Goal: Task Accomplishment & Management: Complete application form

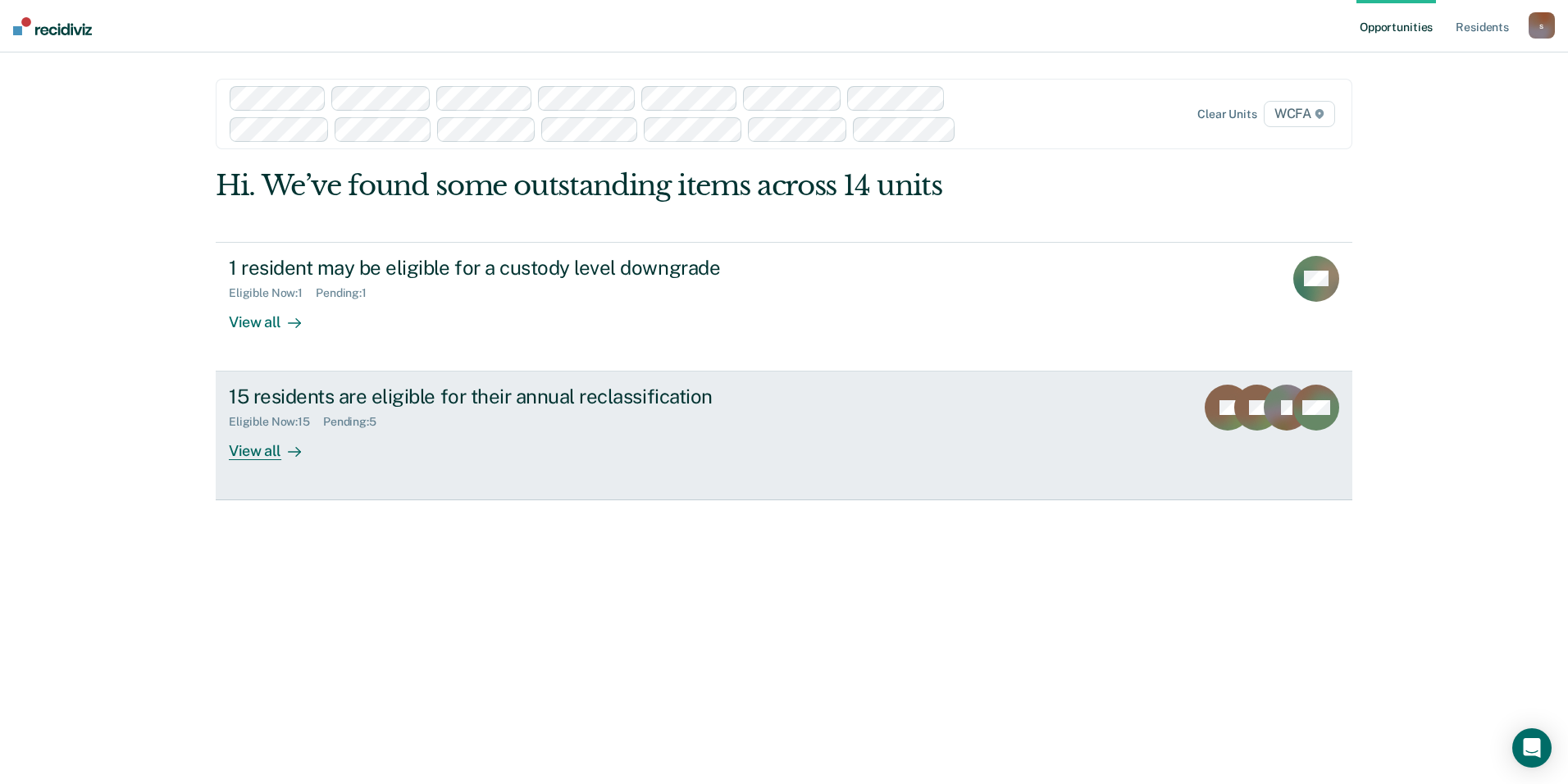
click at [252, 455] on div "View all" at bounding box center [274, 445] width 92 height 32
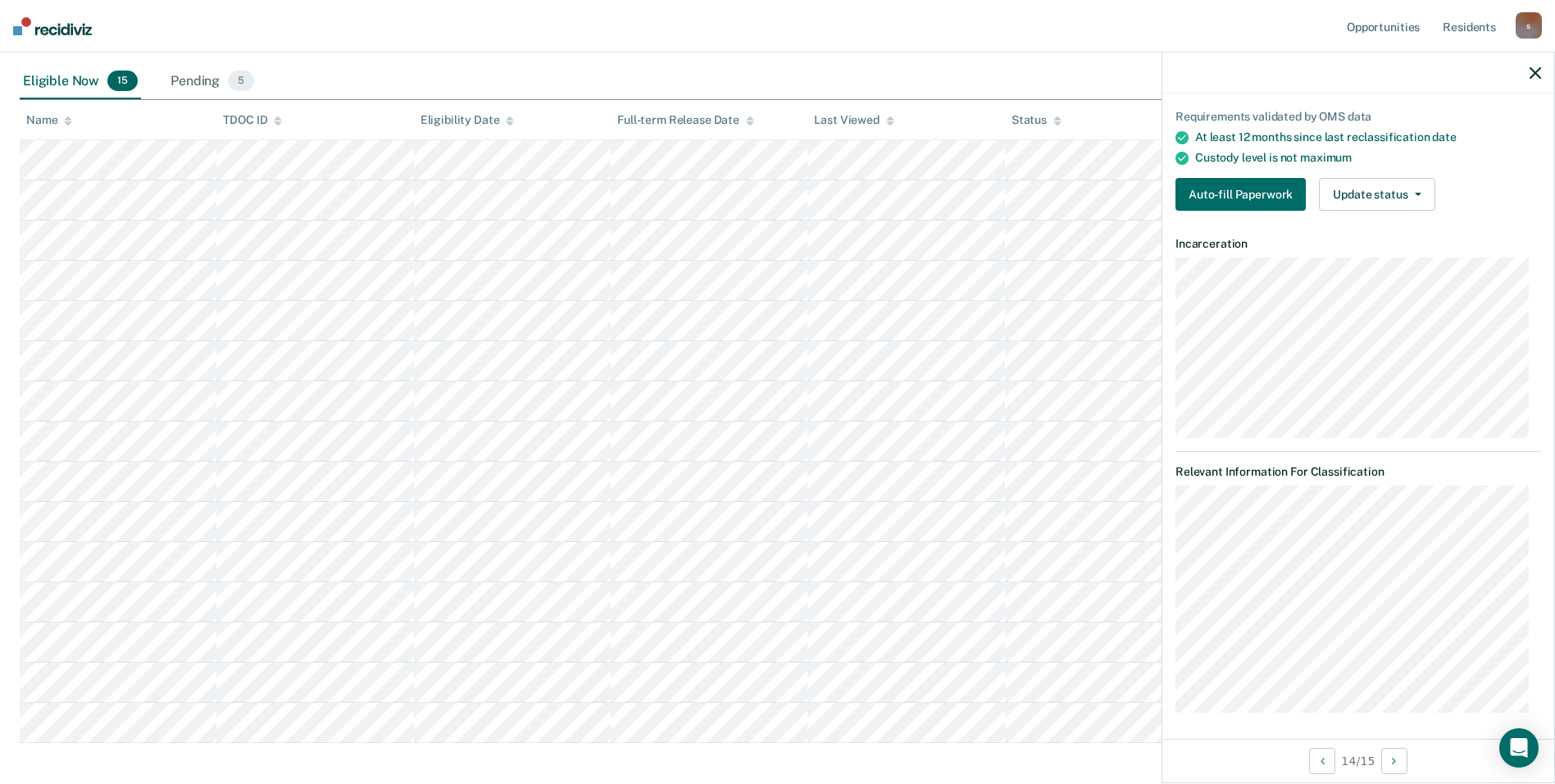
scroll to position [115, 0]
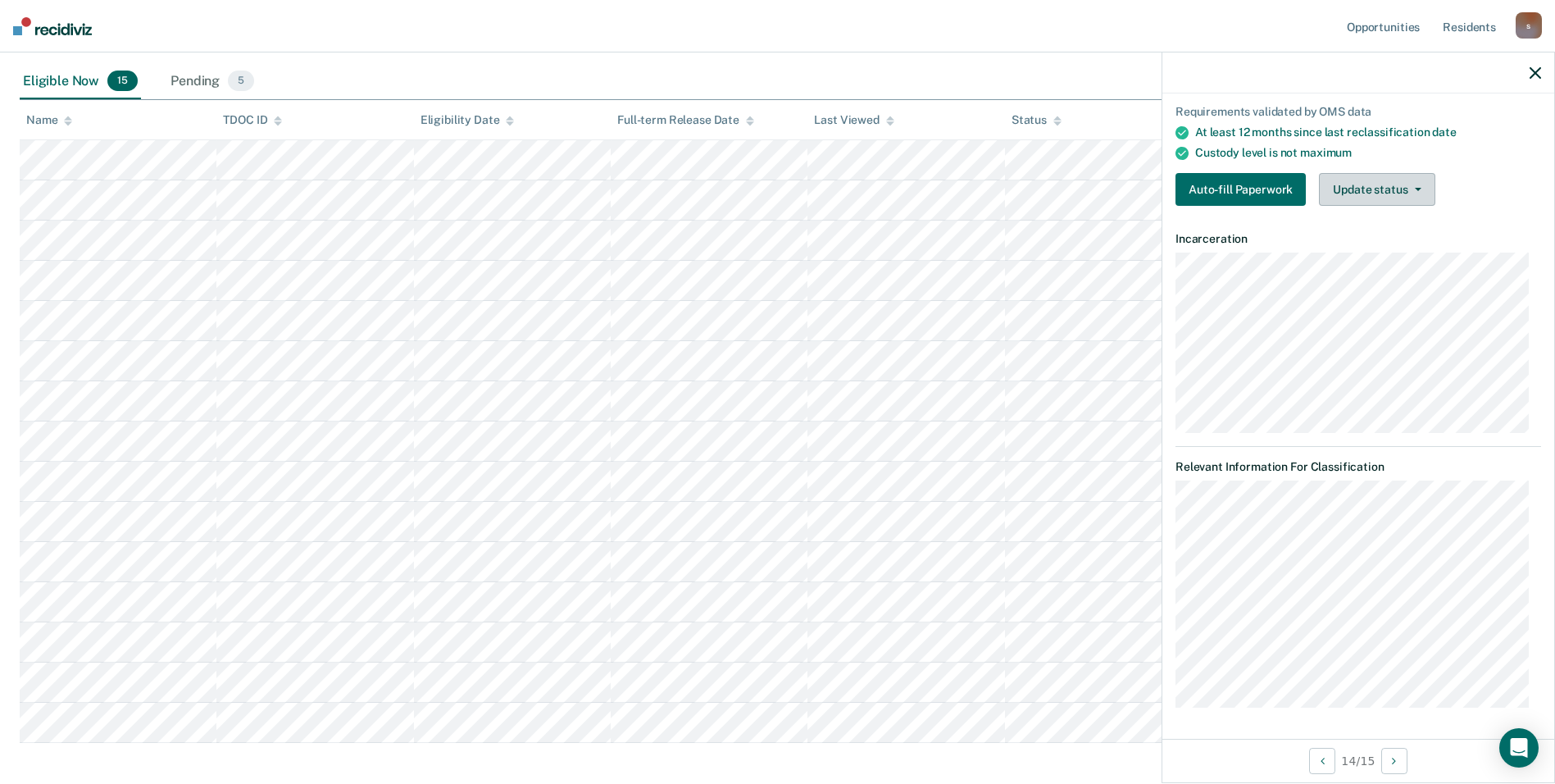
click at [751, 191] on button "Update status" at bounding box center [1377, 189] width 116 height 33
click at [751, 155] on div "Custody level is not maximum" at bounding box center [1368, 153] width 346 height 14
click at [751, 190] on button "Auto-fill Paperwork" at bounding box center [1241, 189] width 130 height 33
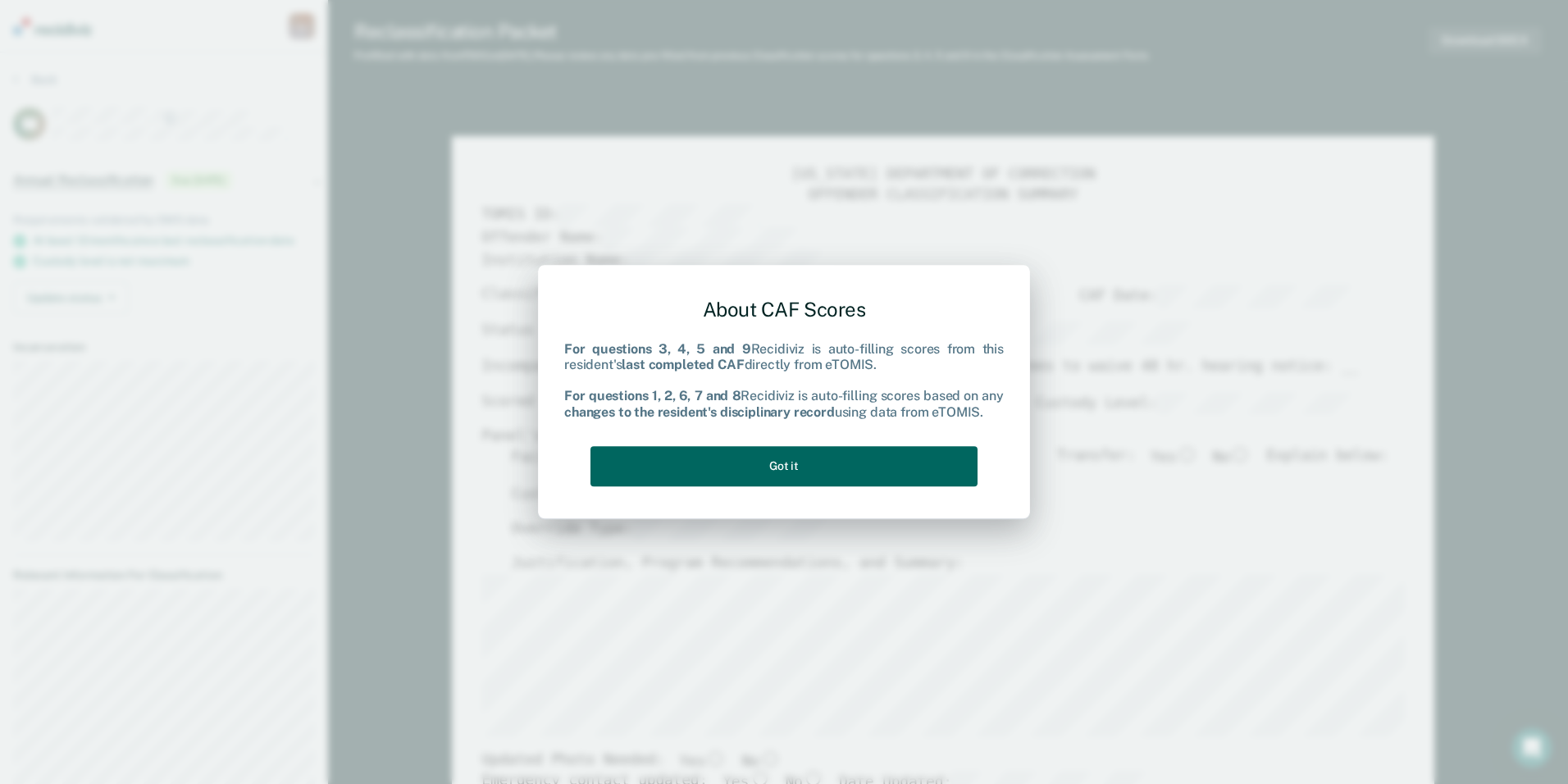
click at [752, 471] on button "Got it" at bounding box center [784, 466] width 387 height 40
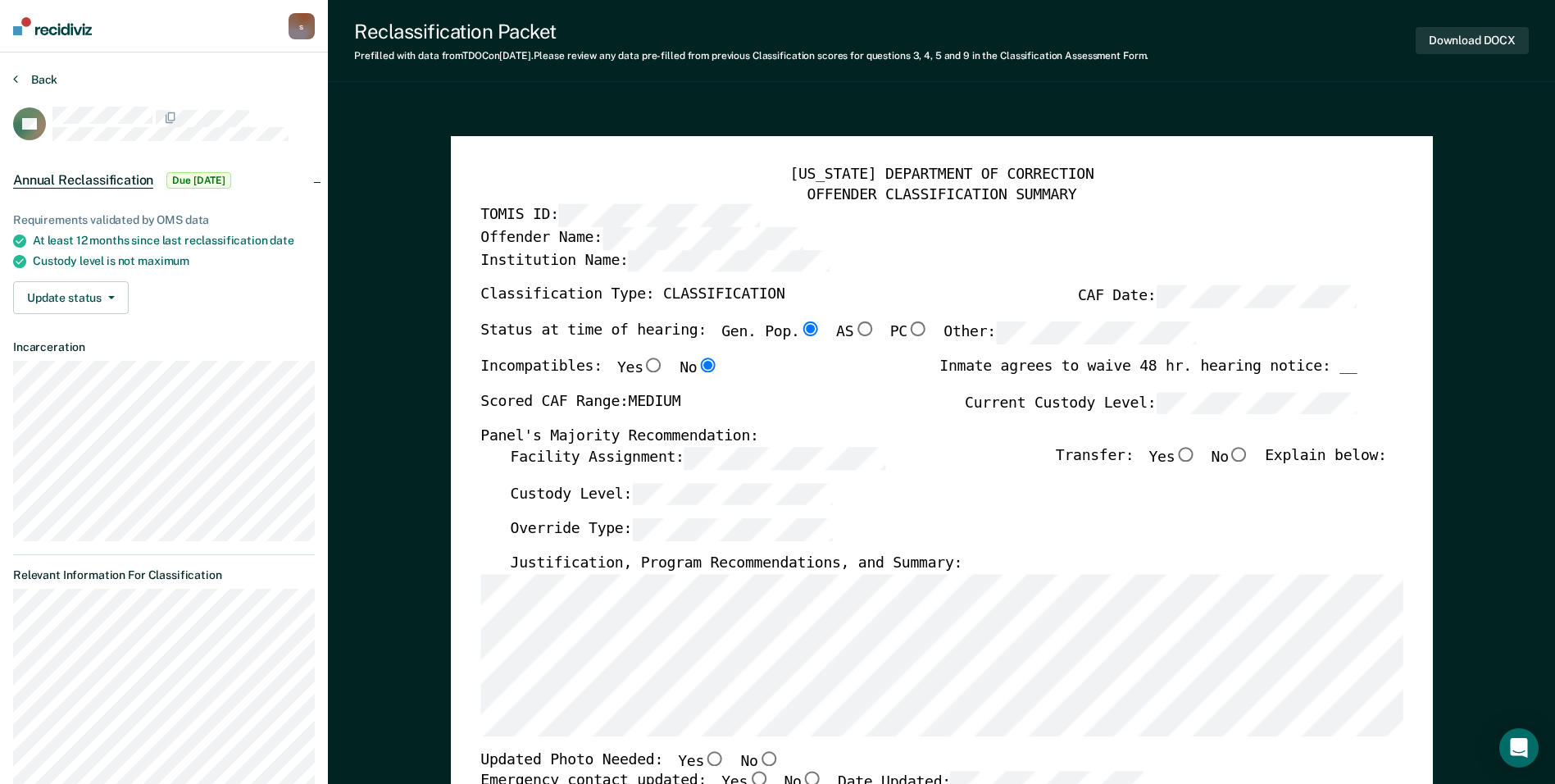
click at [35, 74] on button "Back" at bounding box center [35, 80] width 45 height 15
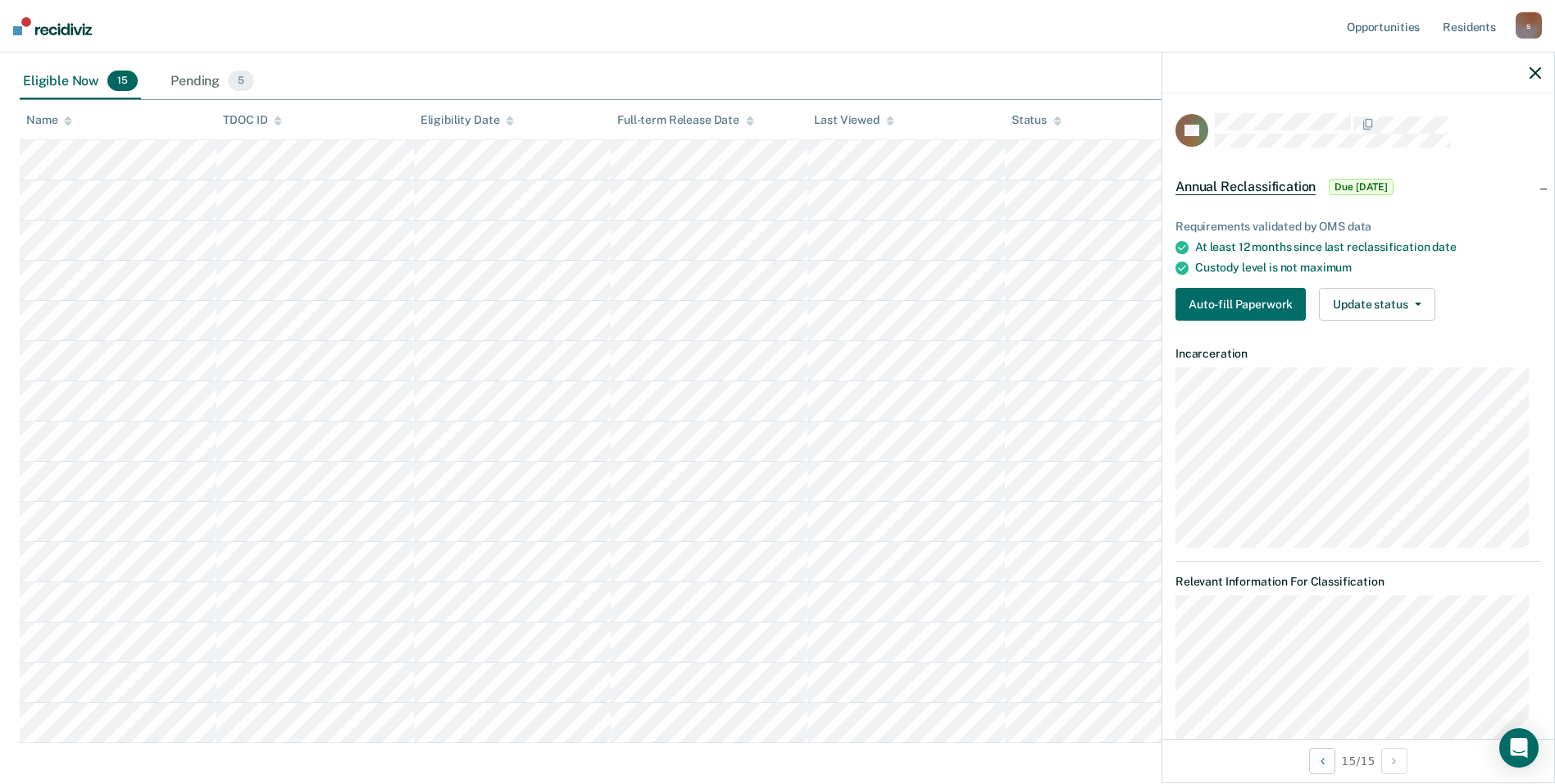
scroll to position [121, 0]
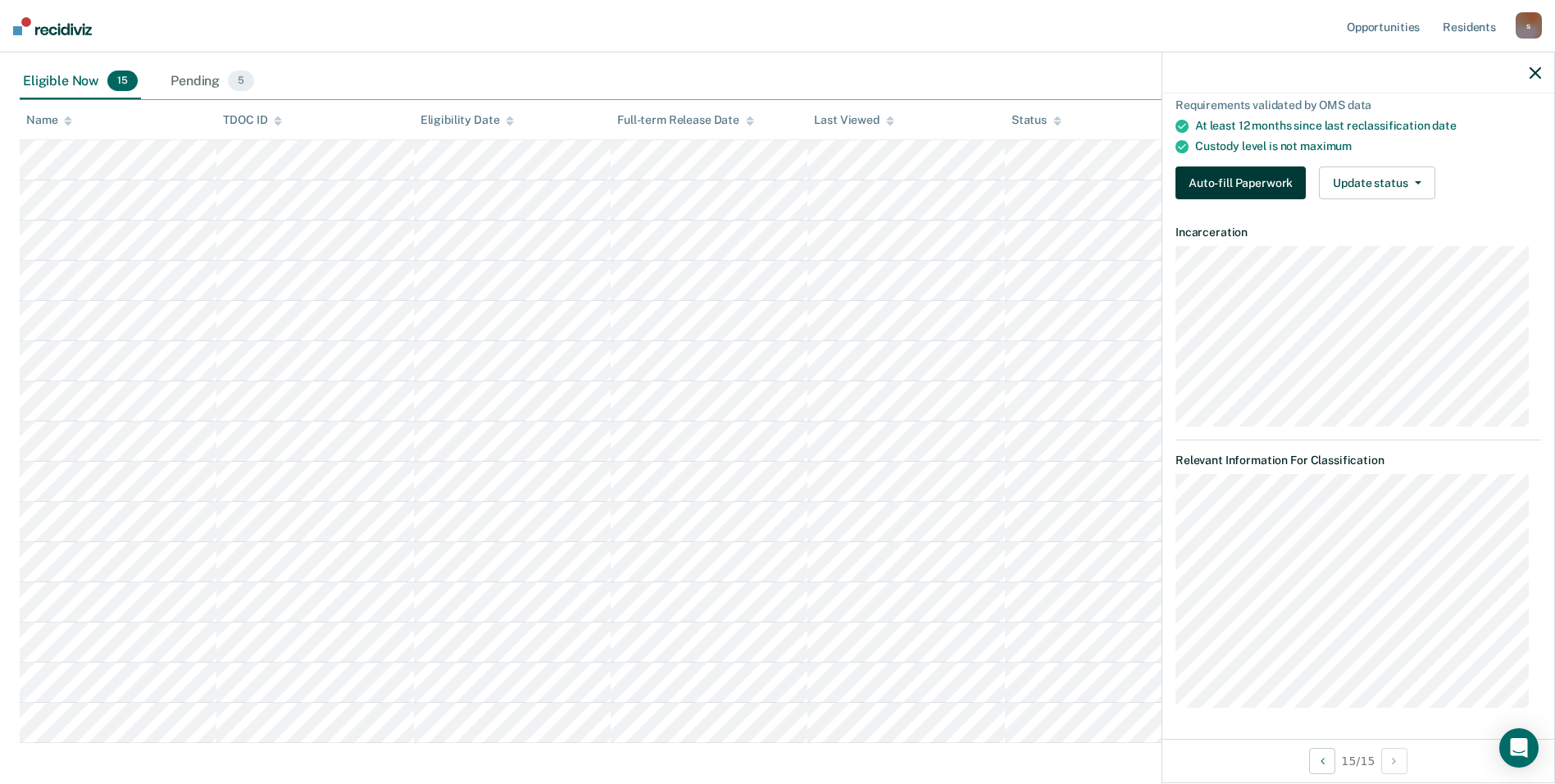
click at [751, 186] on button "Auto-fill Paperwork" at bounding box center [1241, 182] width 130 height 33
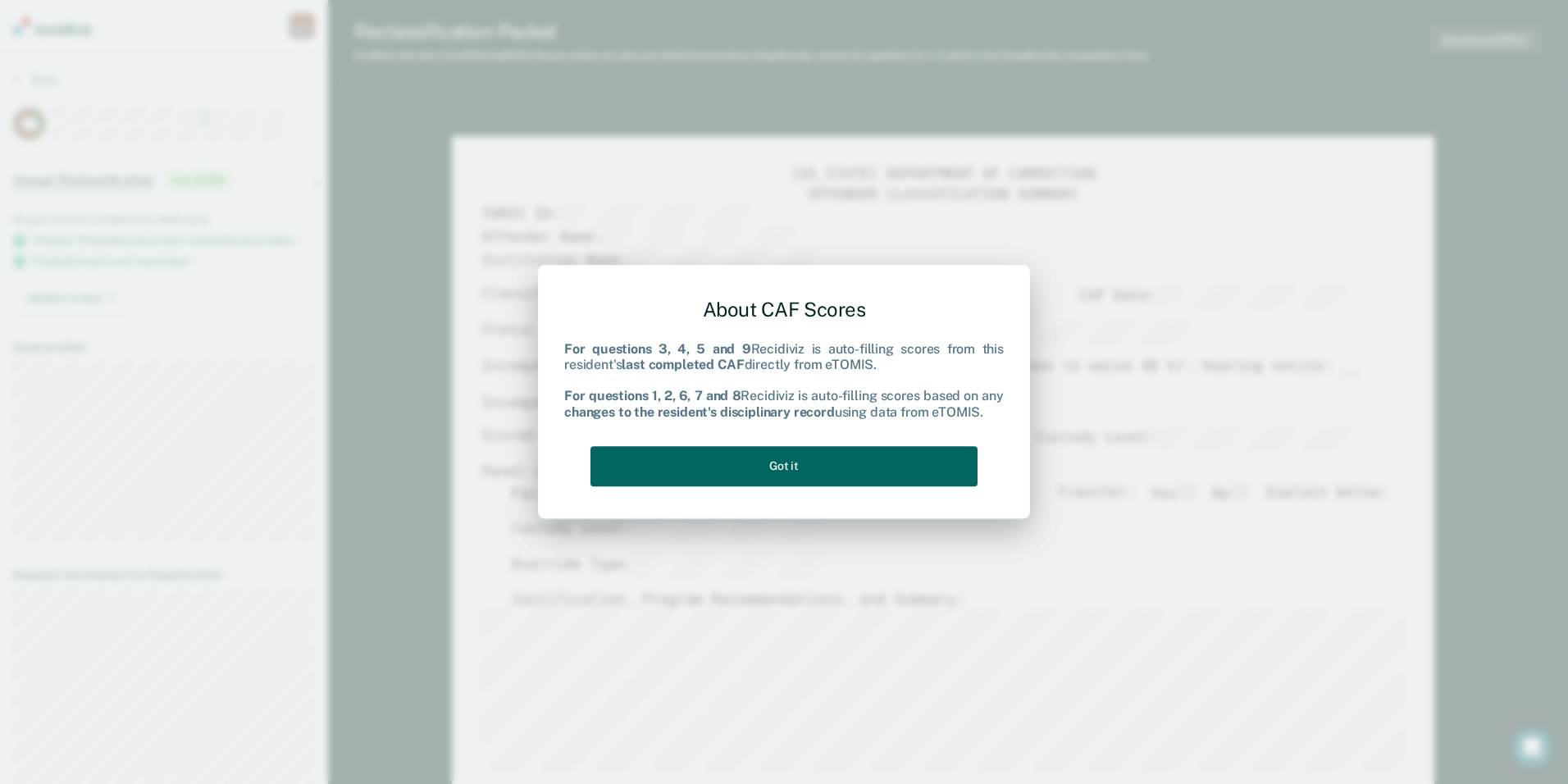
click at [752, 465] on button "Got it" at bounding box center [784, 466] width 387 height 40
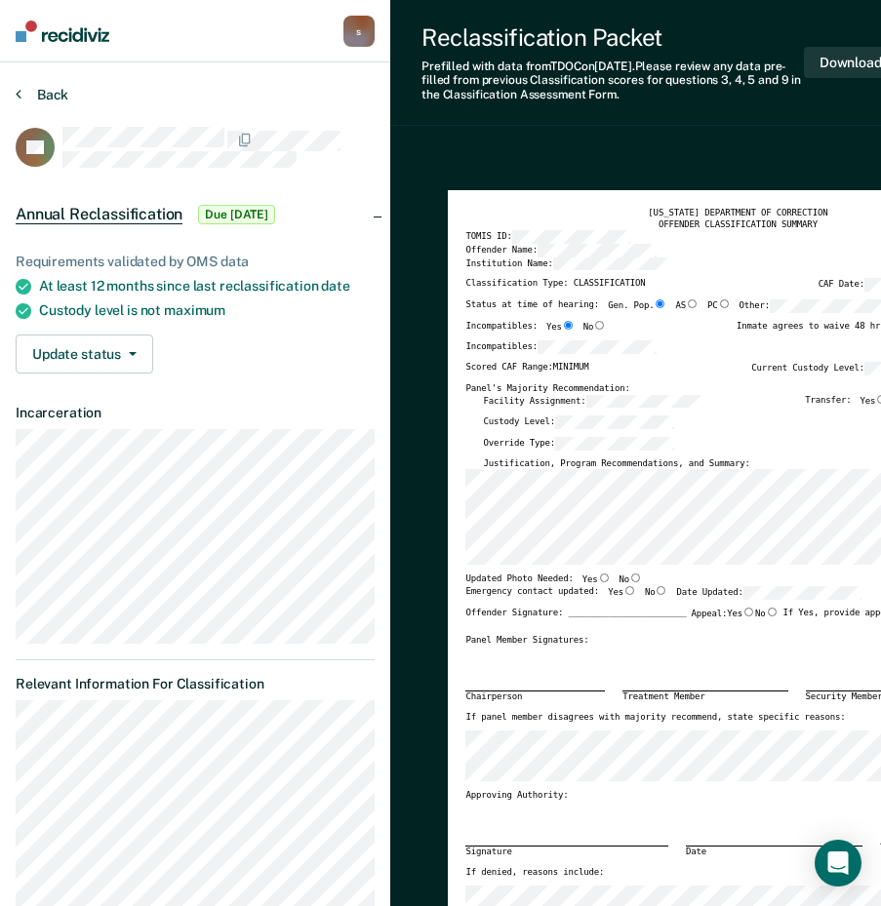
click at [53, 93] on button "Back" at bounding box center [42, 95] width 53 height 18
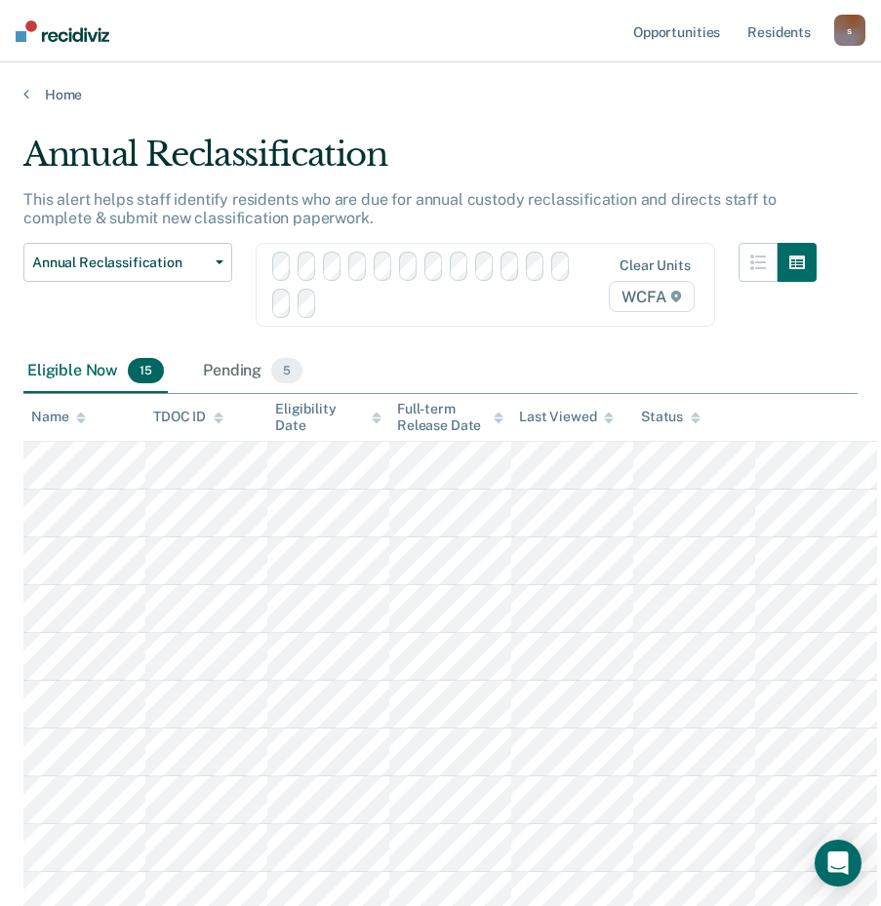
scroll to position [293, 0]
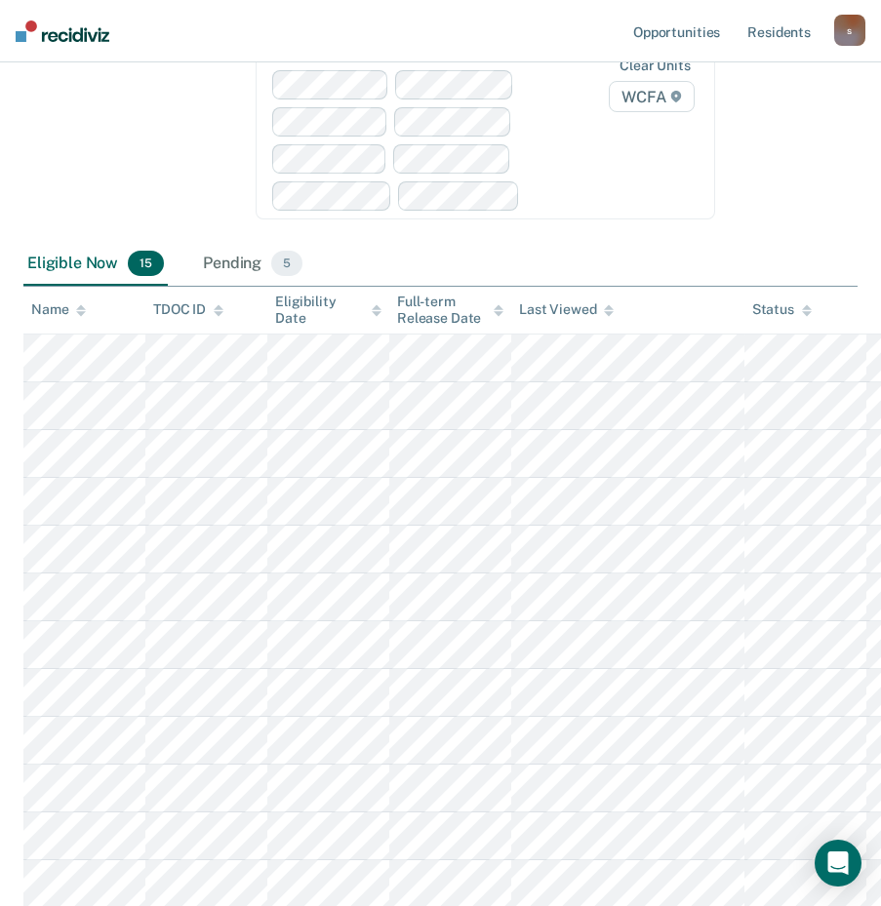
click at [812, 126] on div at bounding box center [777, 96] width 78 height 293
click at [786, 179] on div at bounding box center [777, 96] width 78 height 293
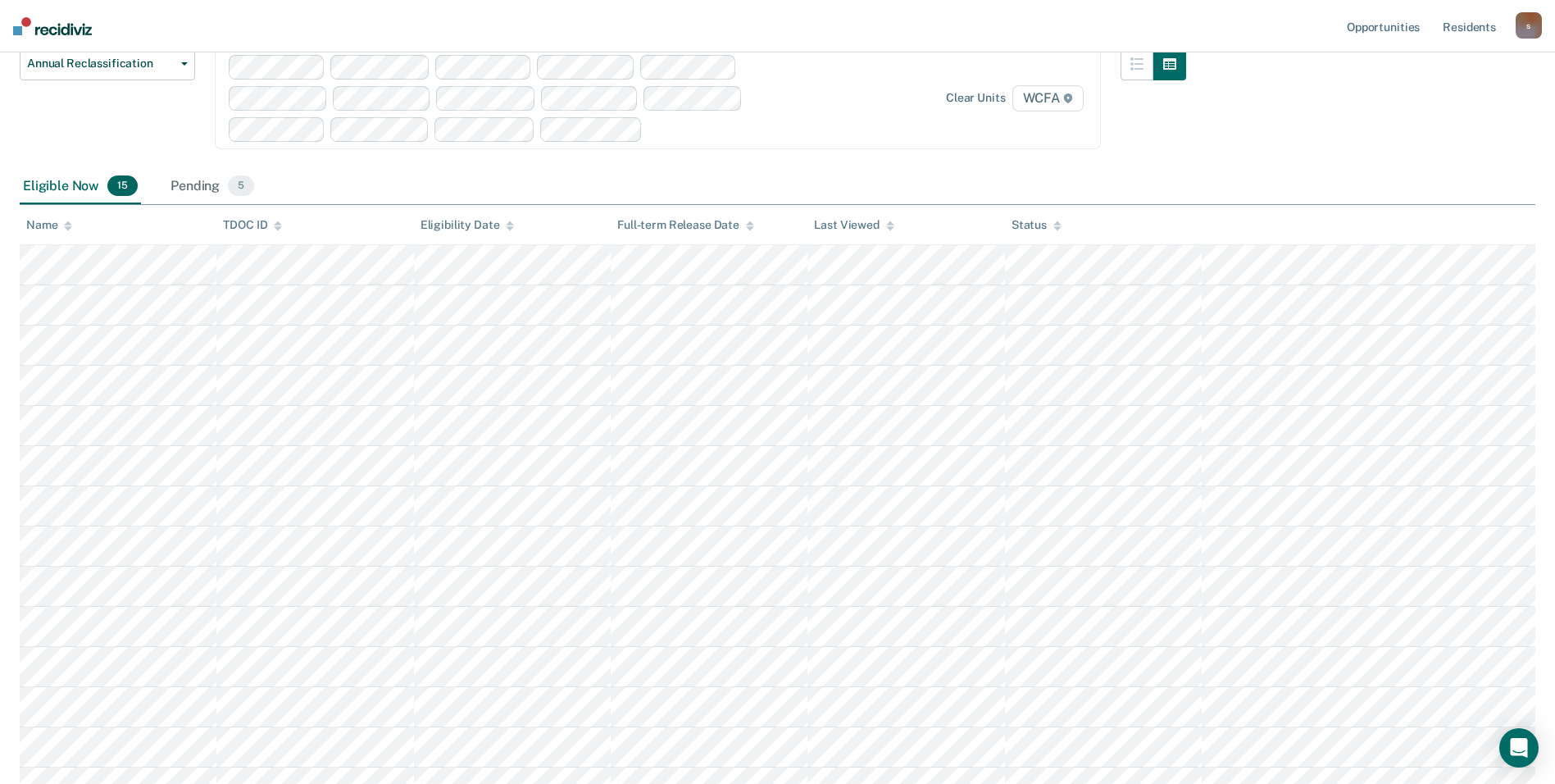
scroll to position [164, 0]
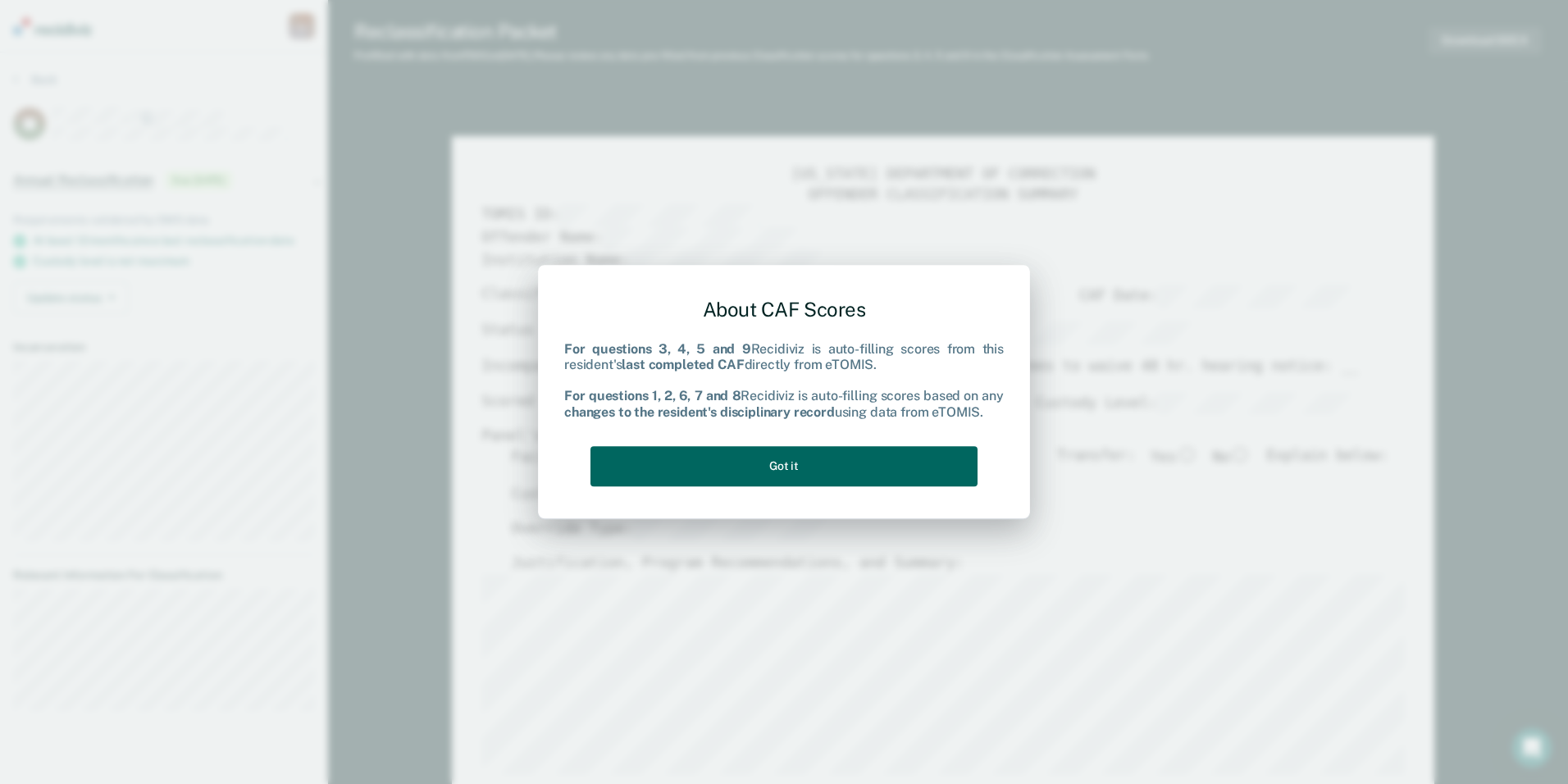
click at [752, 462] on button "Got it" at bounding box center [784, 466] width 387 height 40
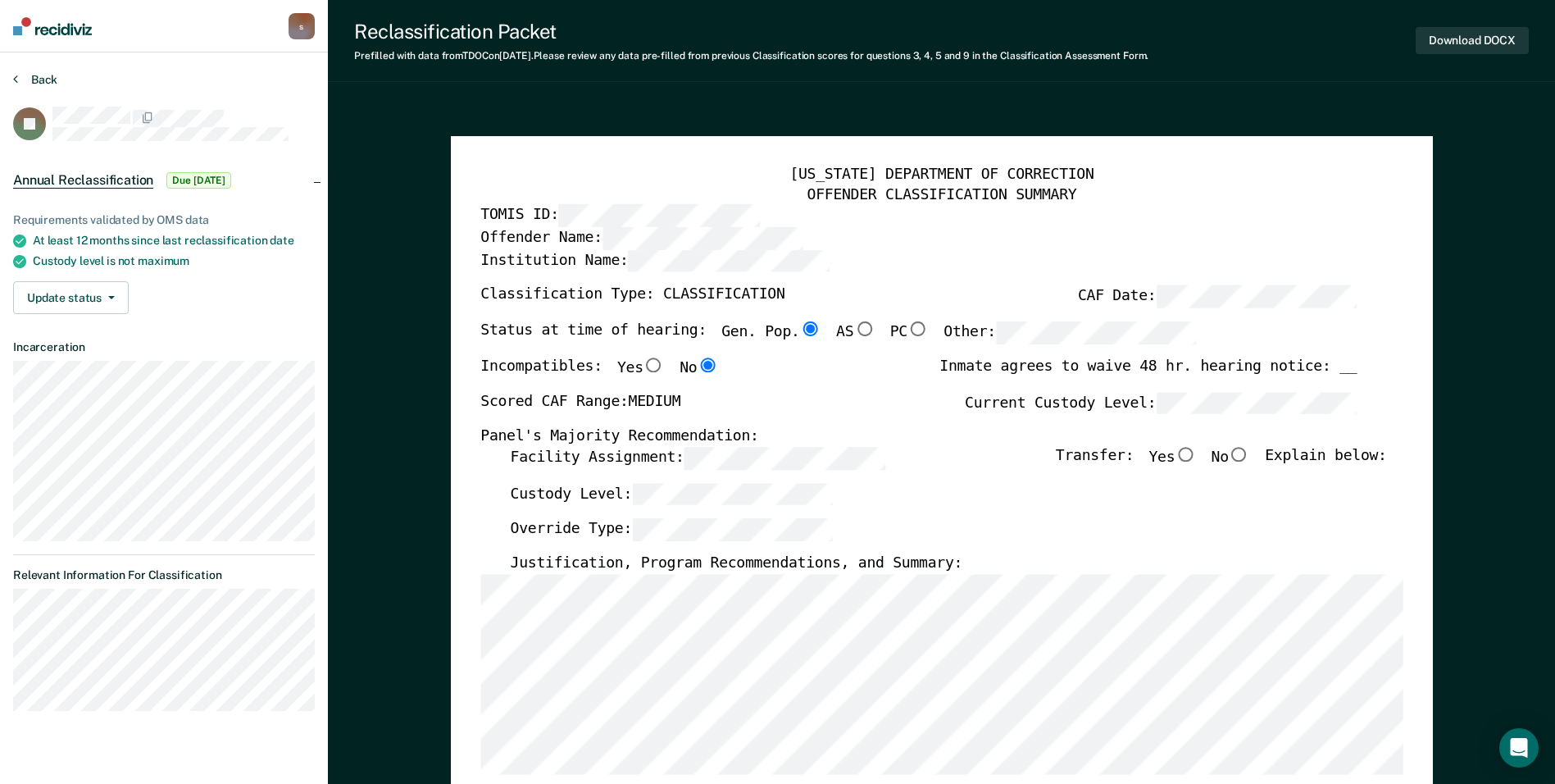
click at [21, 77] on button "Back" at bounding box center [35, 80] width 45 height 15
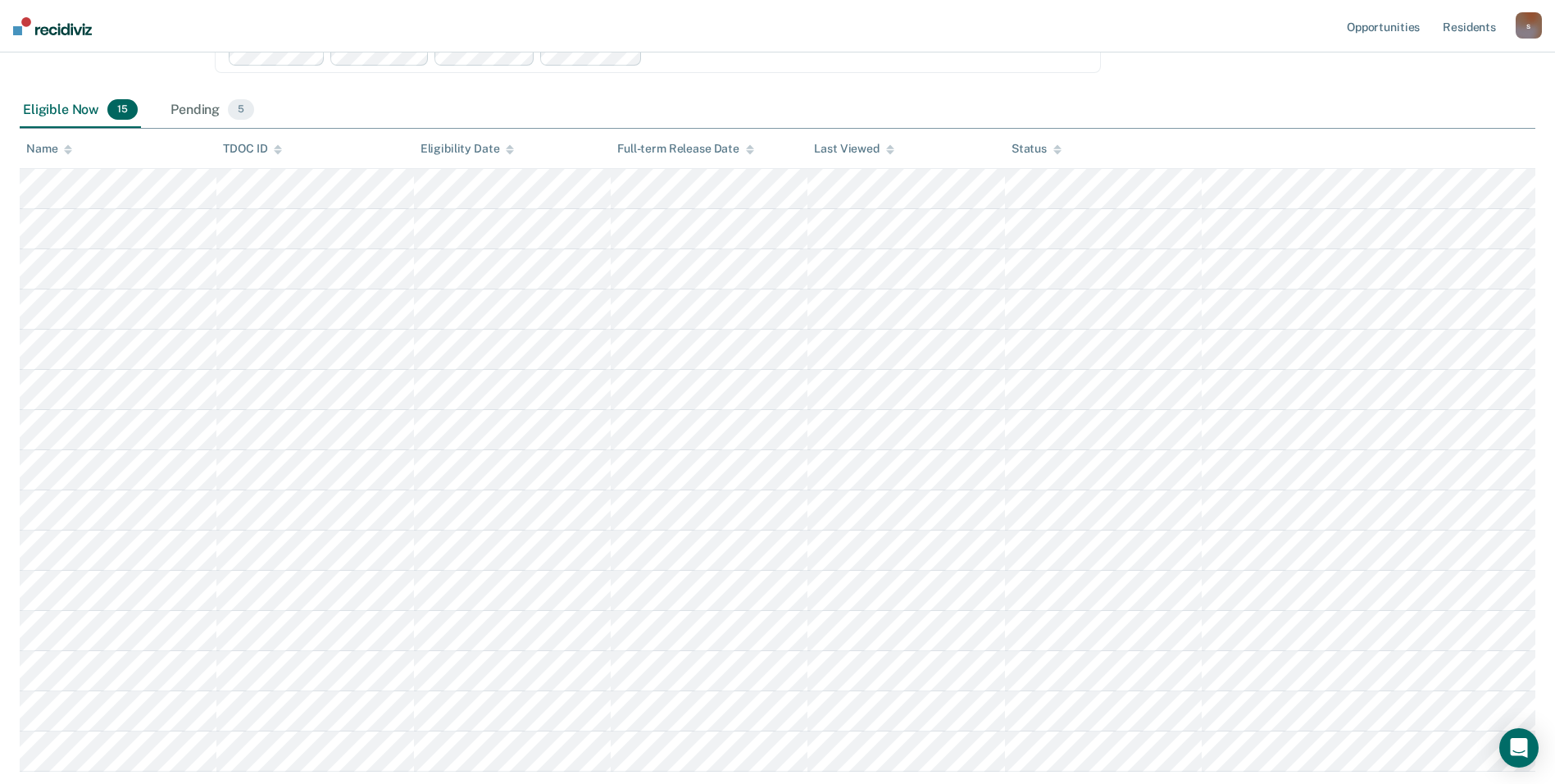
scroll to position [246, 0]
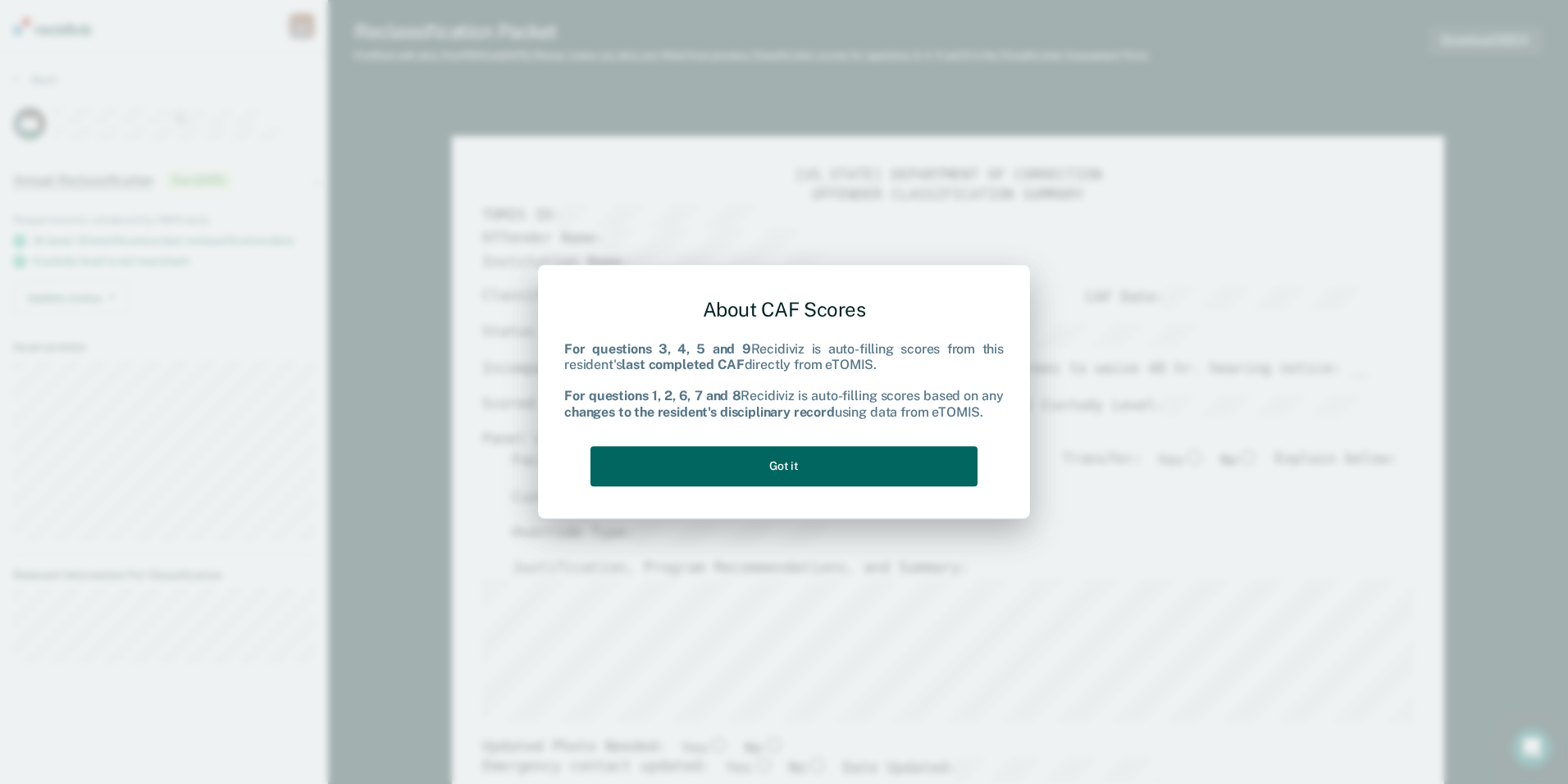
click at [752, 471] on button "Got it" at bounding box center [784, 466] width 387 height 40
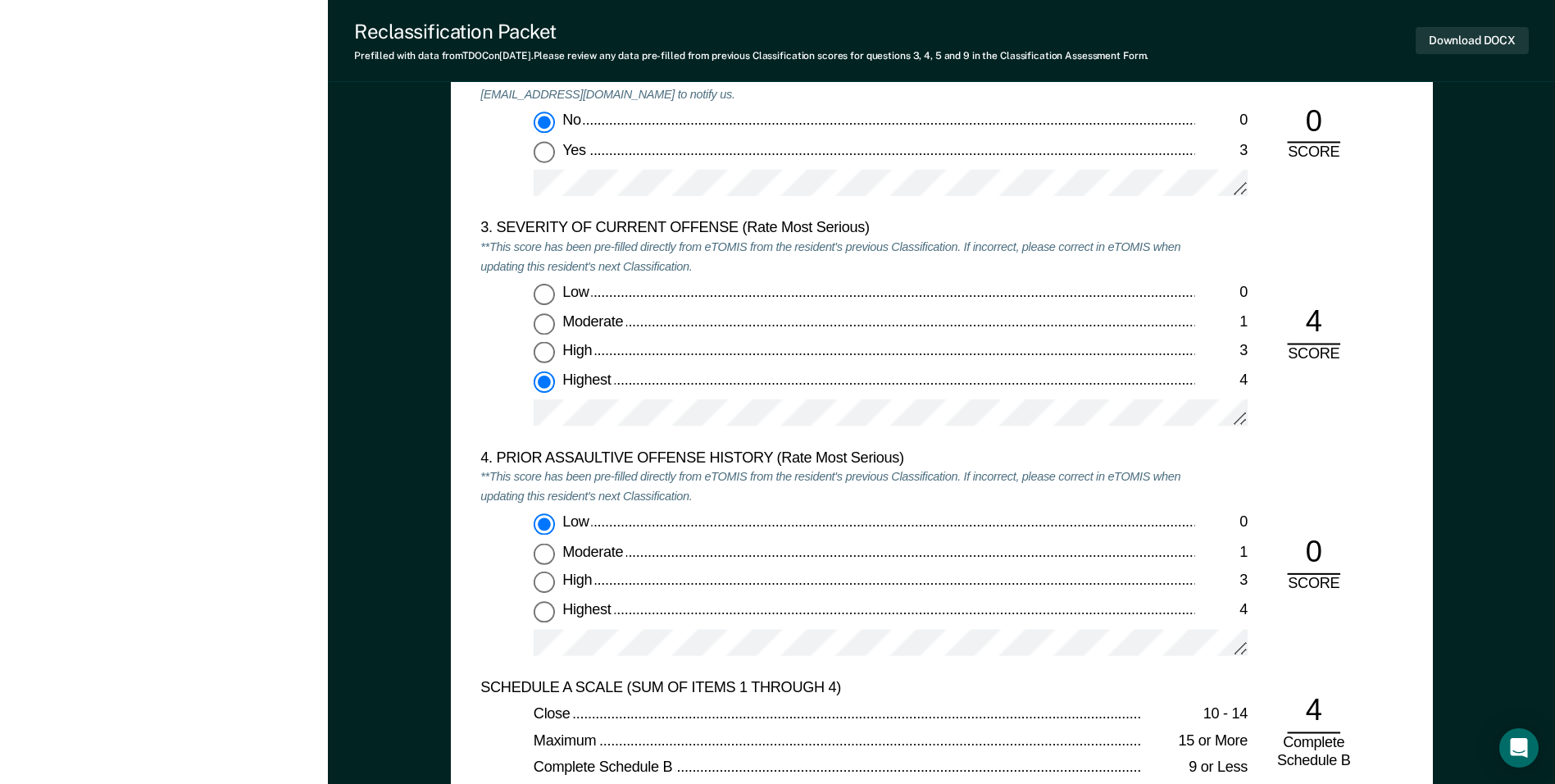
scroll to position [1886, 0]
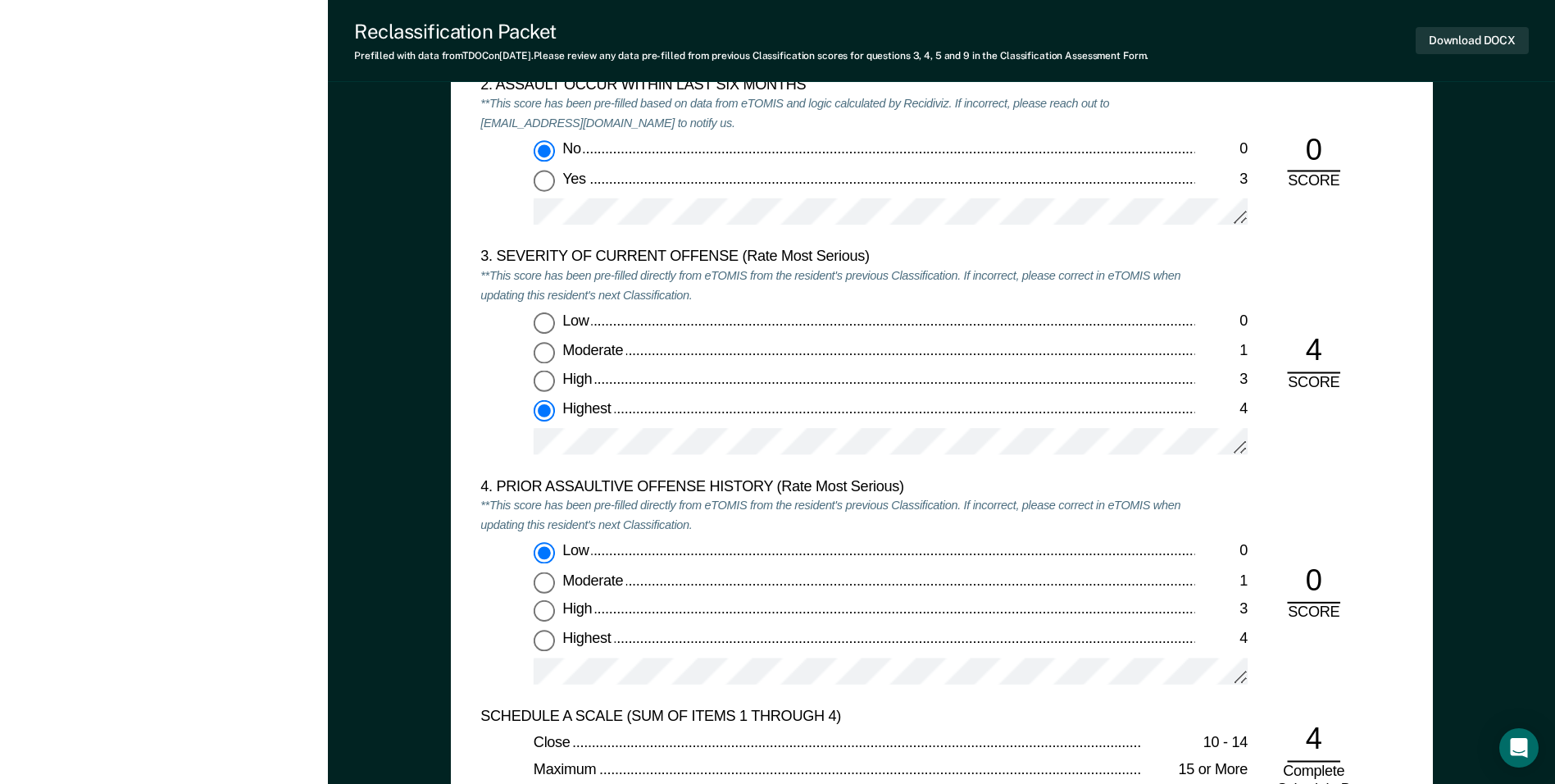
type textarea "x"
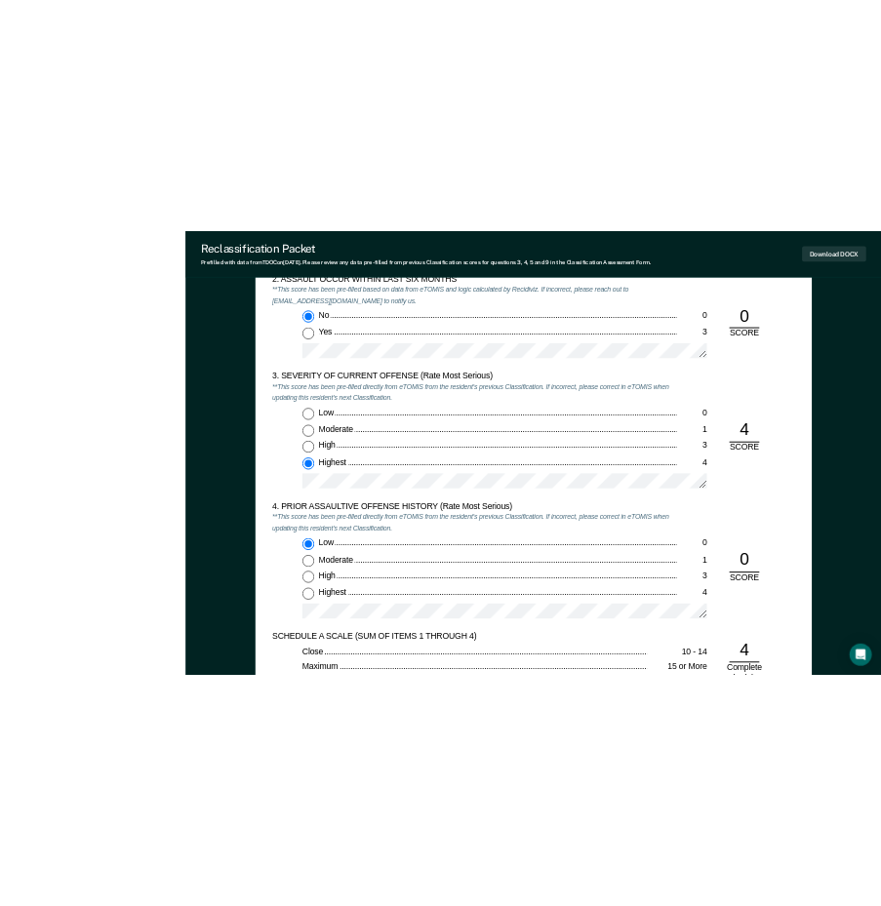
scroll to position [0, 0]
